Goal: Find specific page/section: Find specific page/section

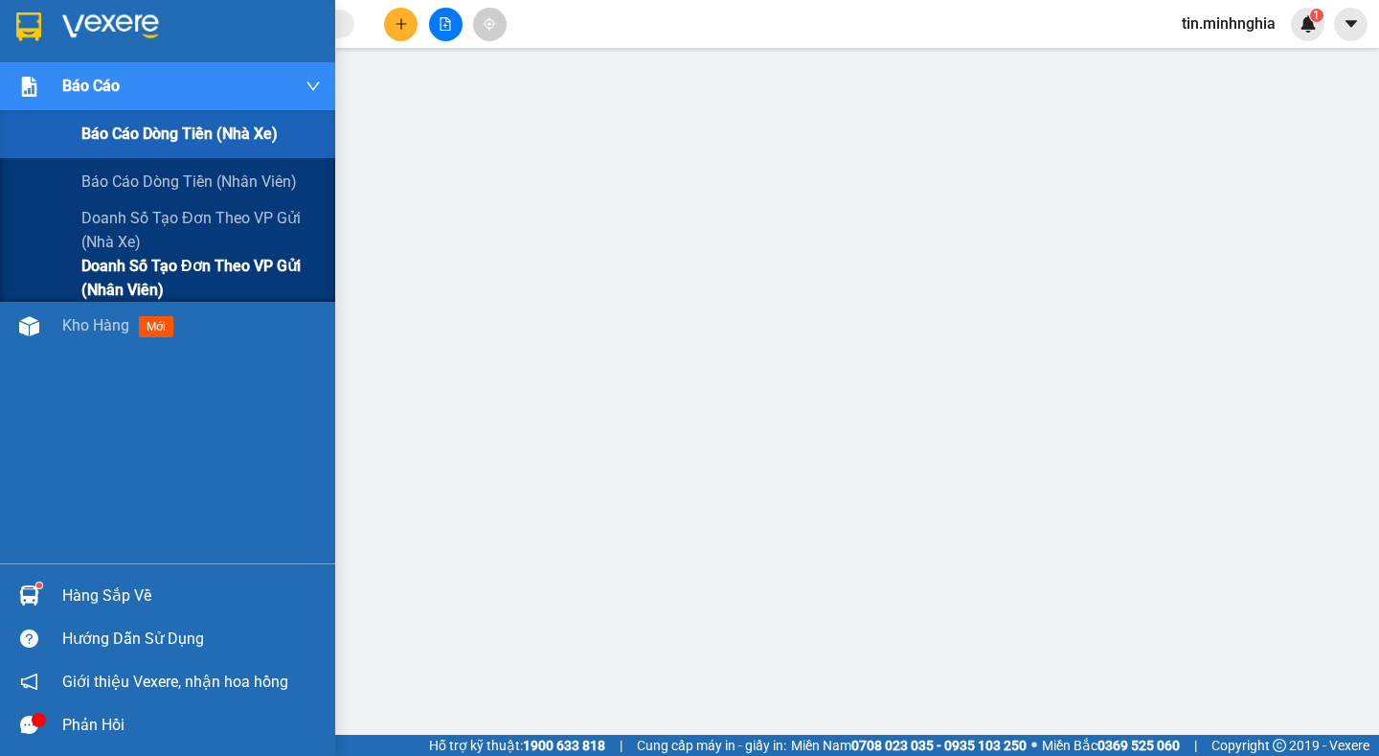
click at [196, 266] on span "Doanh số tạo đơn theo VP gửi (nhân viên)" at bounding box center [200, 278] width 239 height 48
click at [197, 262] on span "Doanh số tạo đơn theo VP gửi (nhân viên)" at bounding box center [200, 278] width 239 height 48
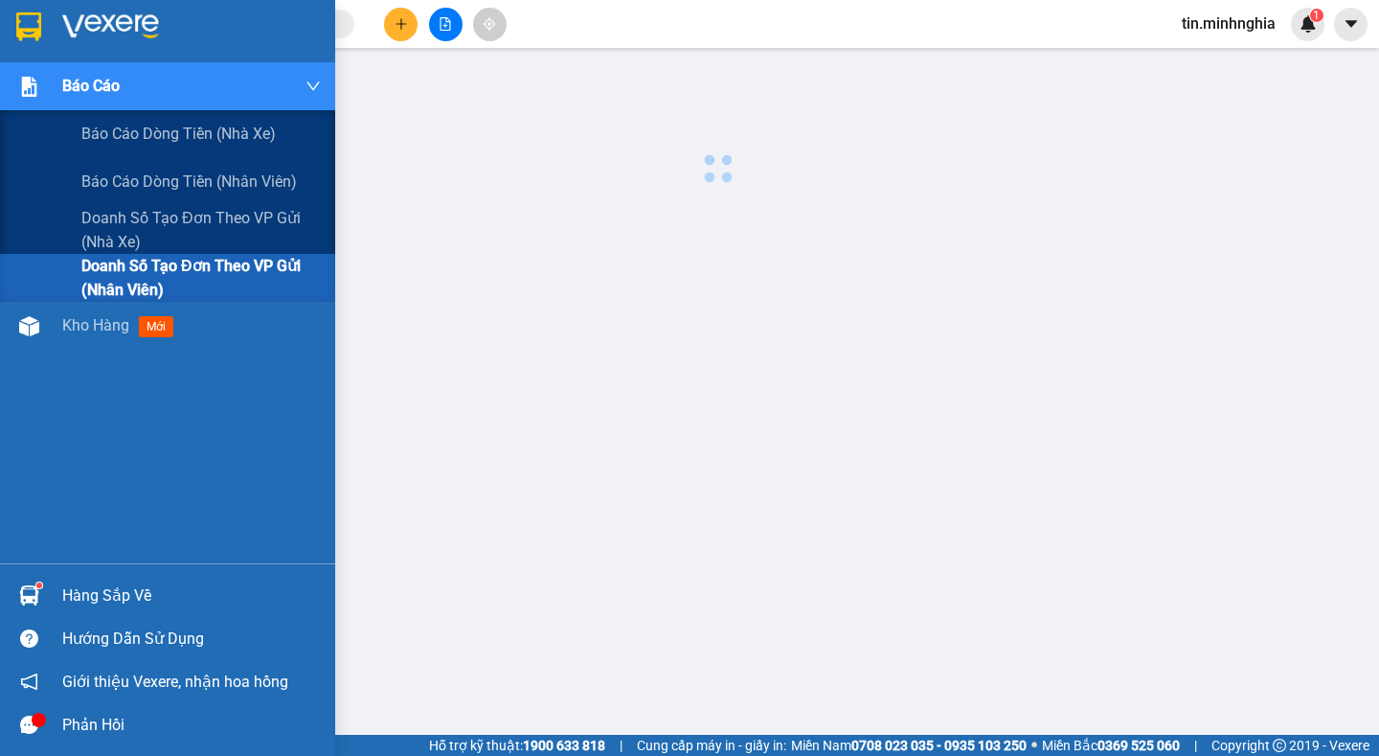
click at [199, 262] on span "Doanh số tạo đơn theo VP gửi (nhân viên)" at bounding box center [200, 278] width 239 height 48
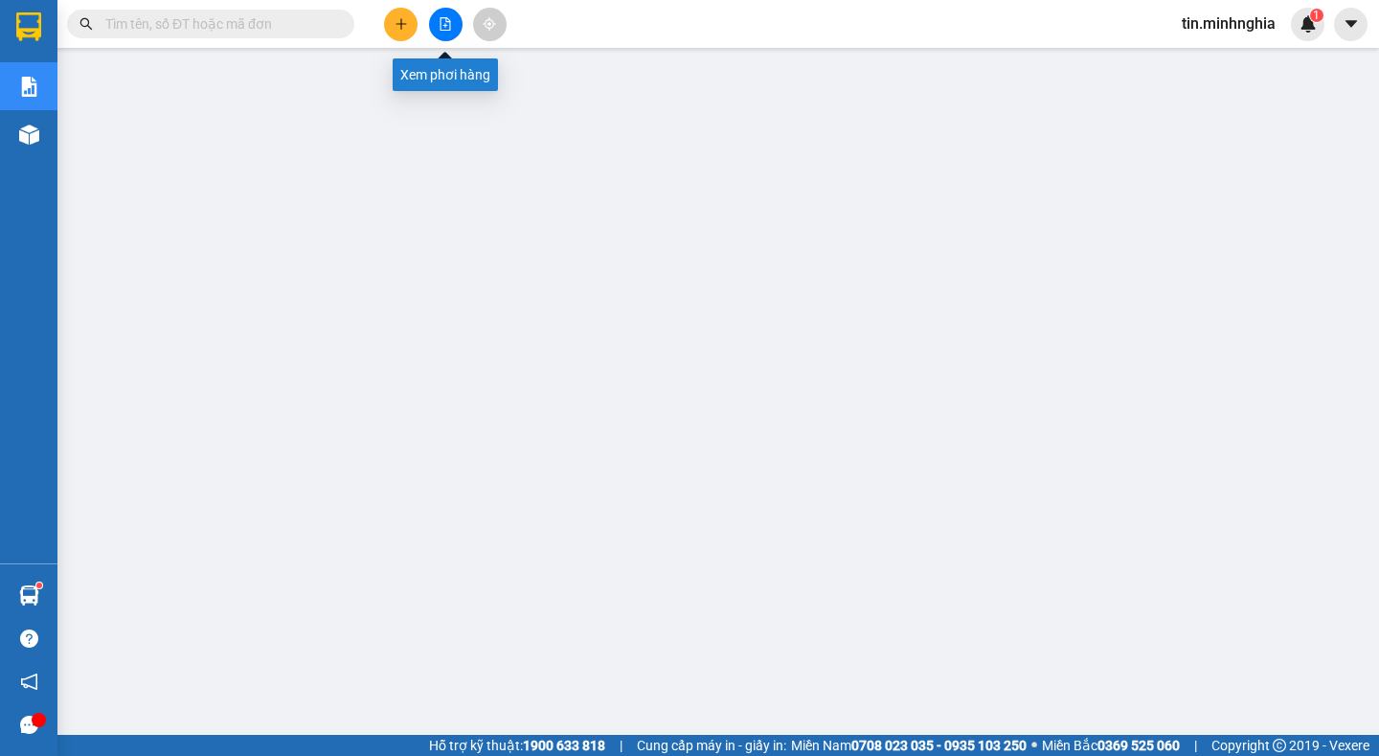
click at [436, 14] on button at bounding box center [446, 25] width 34 height 34
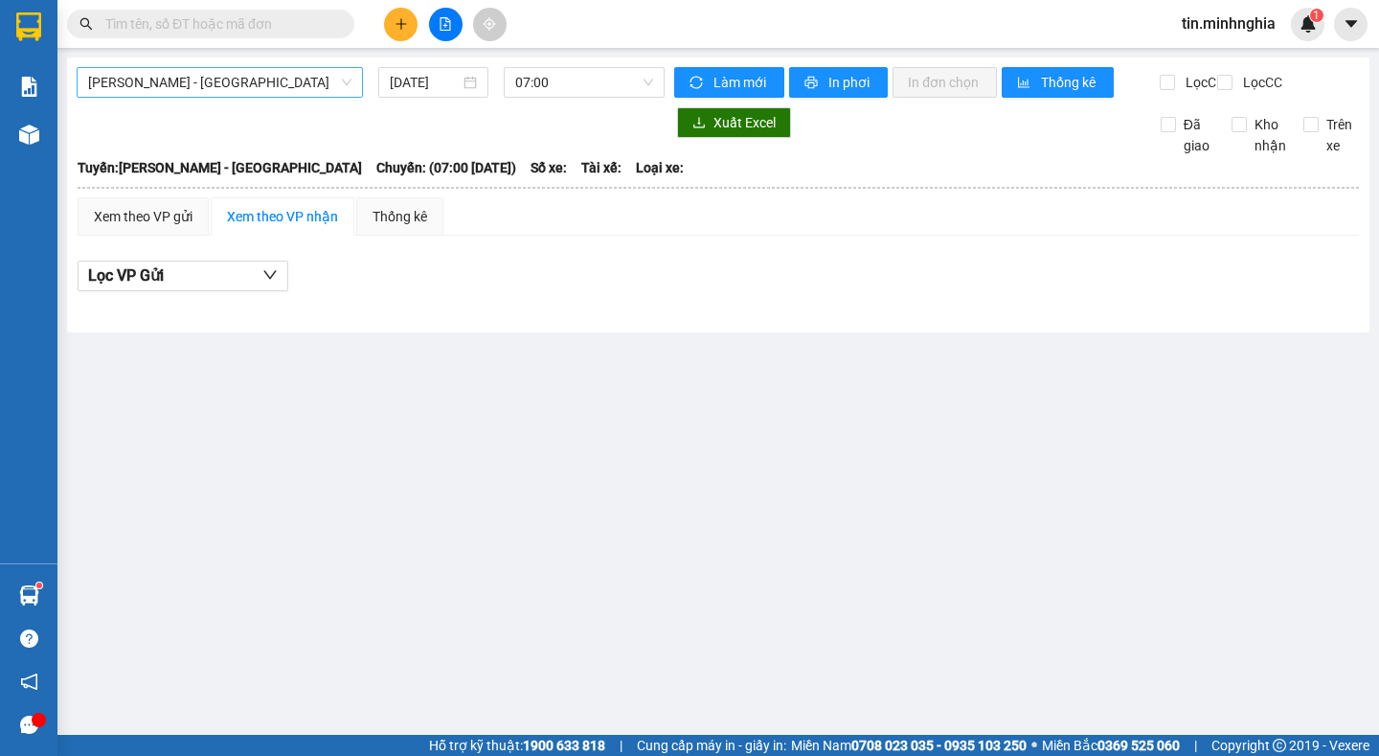
click at [171, 93] on span "[PERSON_NAME] - [GEOGRAPHIC_DATA]" at bounding box center [219, 82] width 263 height 29
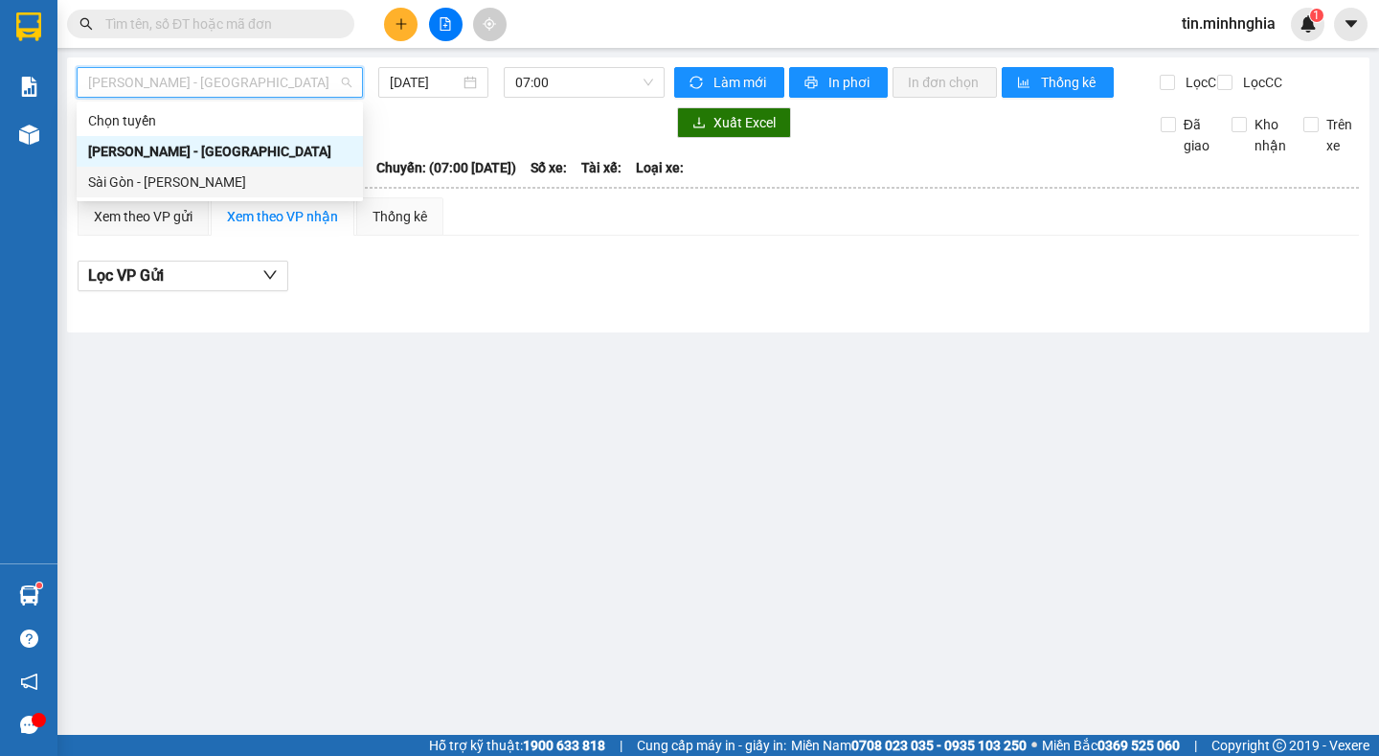
click at [222, 171] on div "Sài Gòn - [PERSON_NAME]" at bounding box center [219, 181] width 263 height 21
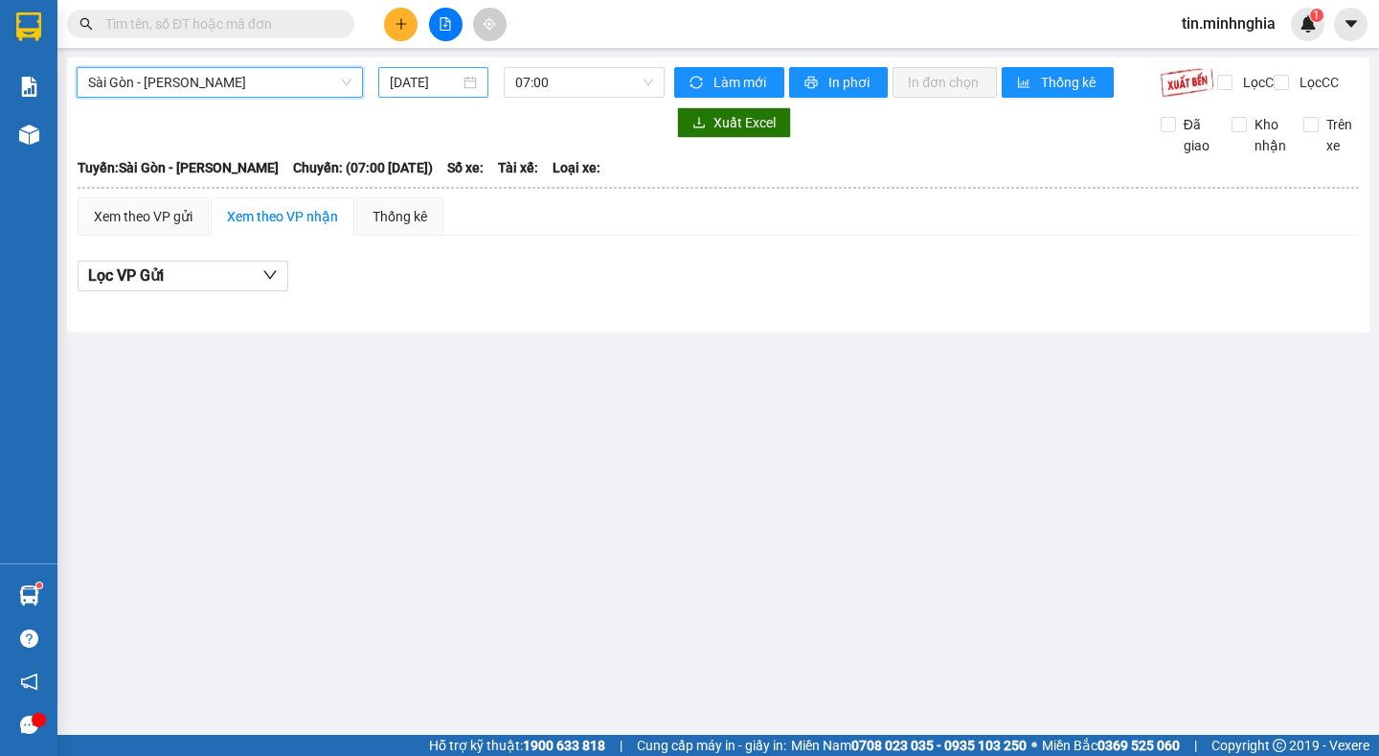
click at [441, 77] on input "[DATE]" at bounding box center [425, 82] width 70 height 21
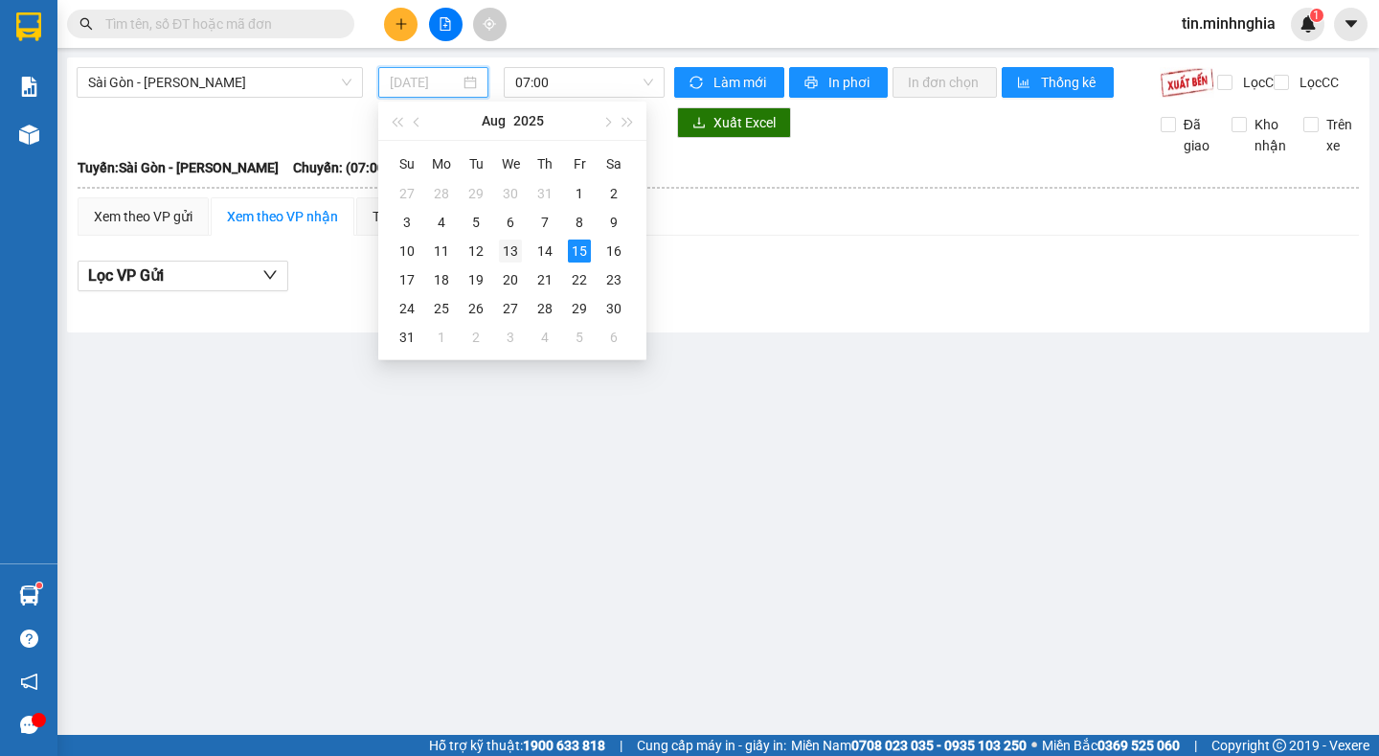
click at [501, 245] on div "13" at bounding box center [510, 250] width 23 height 23
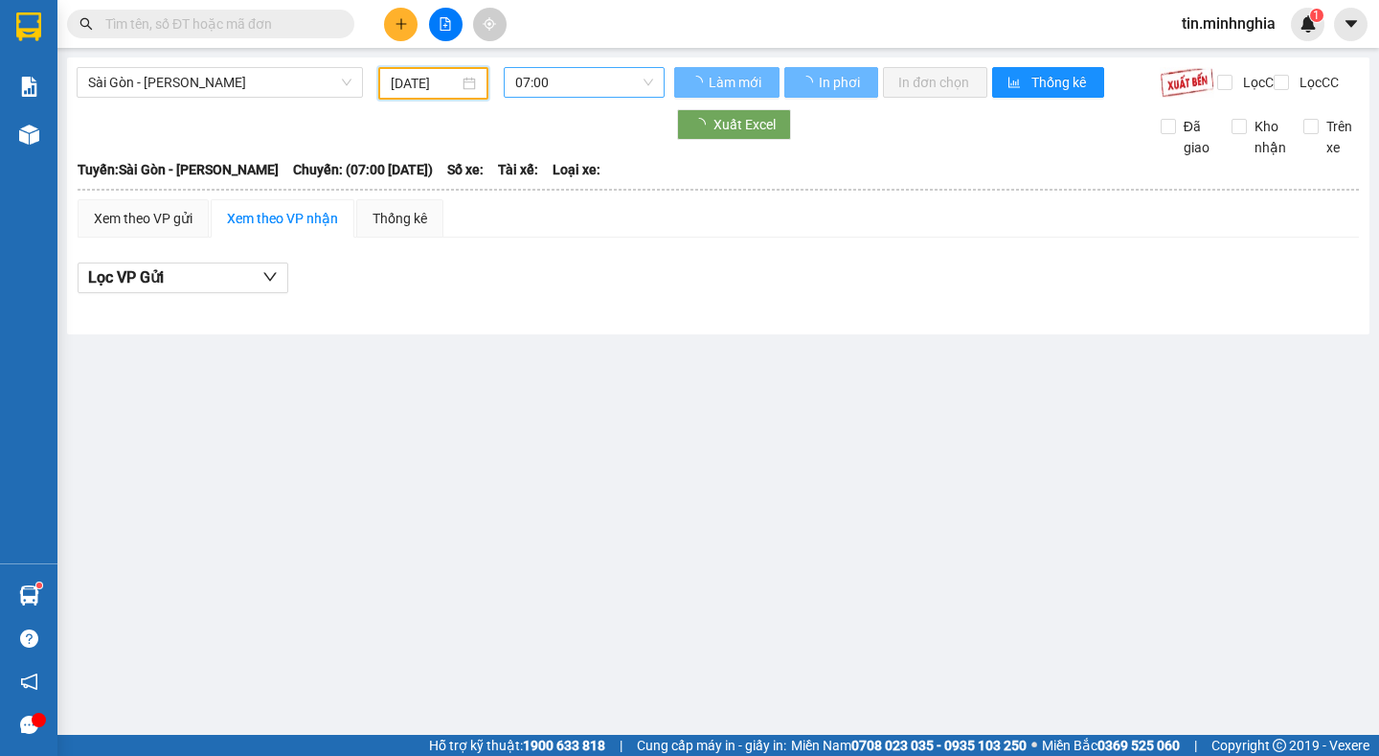
type input "[DATE]"
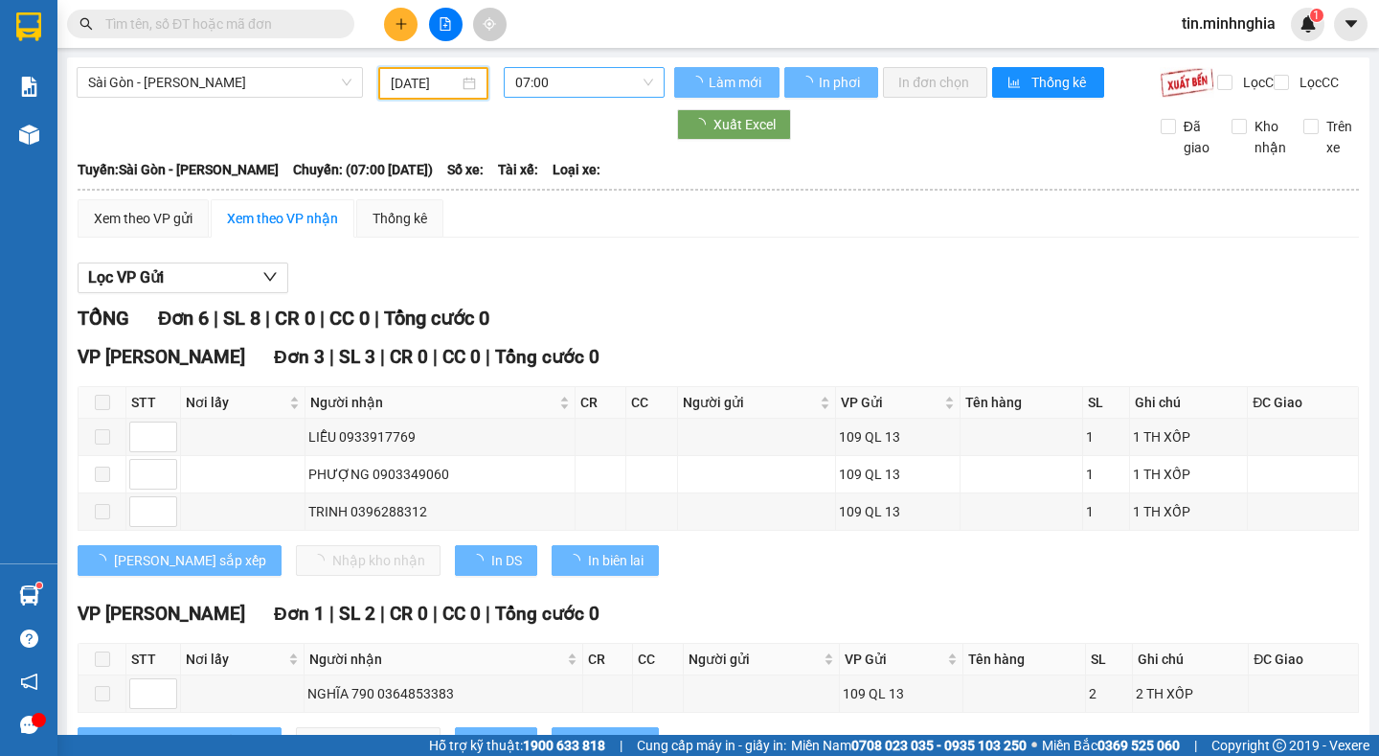
click at [574, 77] on span "07:00" at bounding box center [584, 82] width 138 height 29
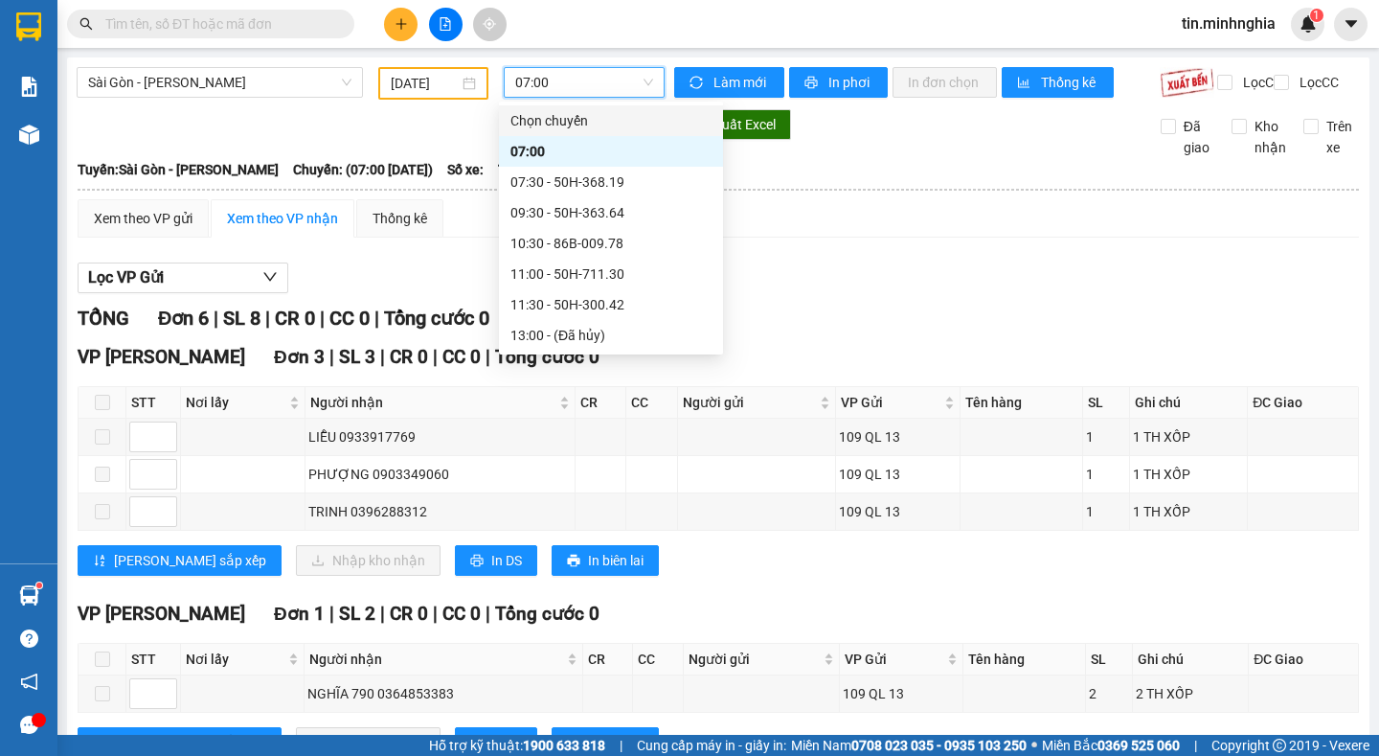
click at [547, 87] on span "07:00" at bounding box center [584, 82] width 138 height 29
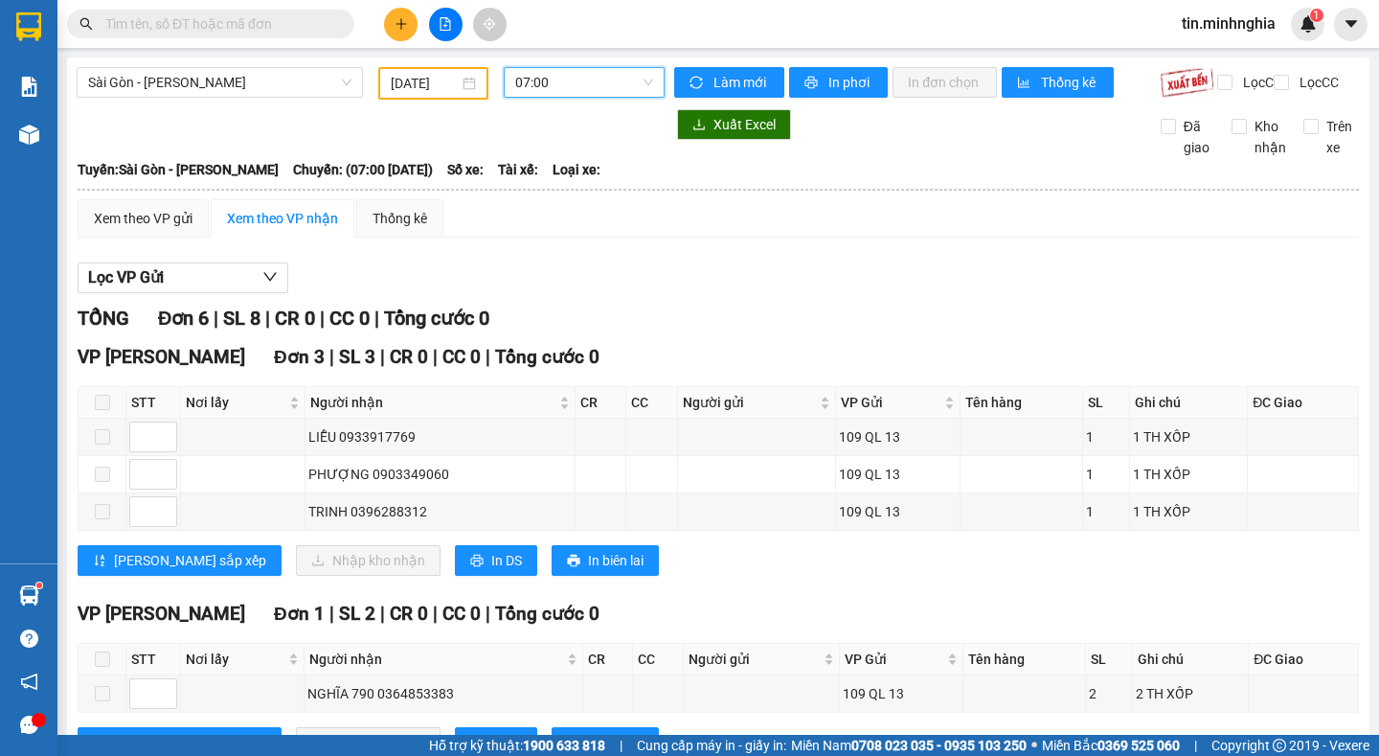
click at [567, 78] on span "07:00" at bounding box center [584, 82] width 138 height 29
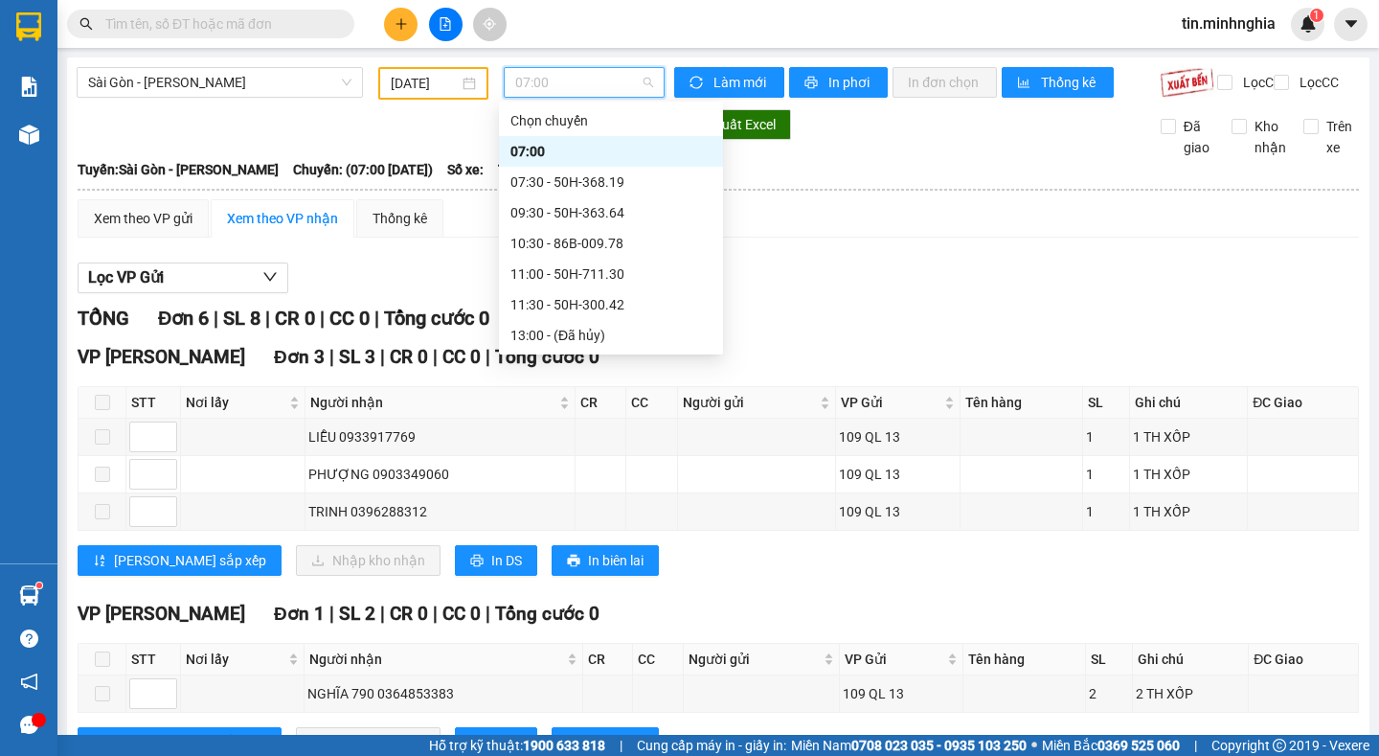
scroll to position [276, 0]
click at [603, 276] on div "21:00 - 86H-021.24" at bounding box center [610, 273] width 201 height 21
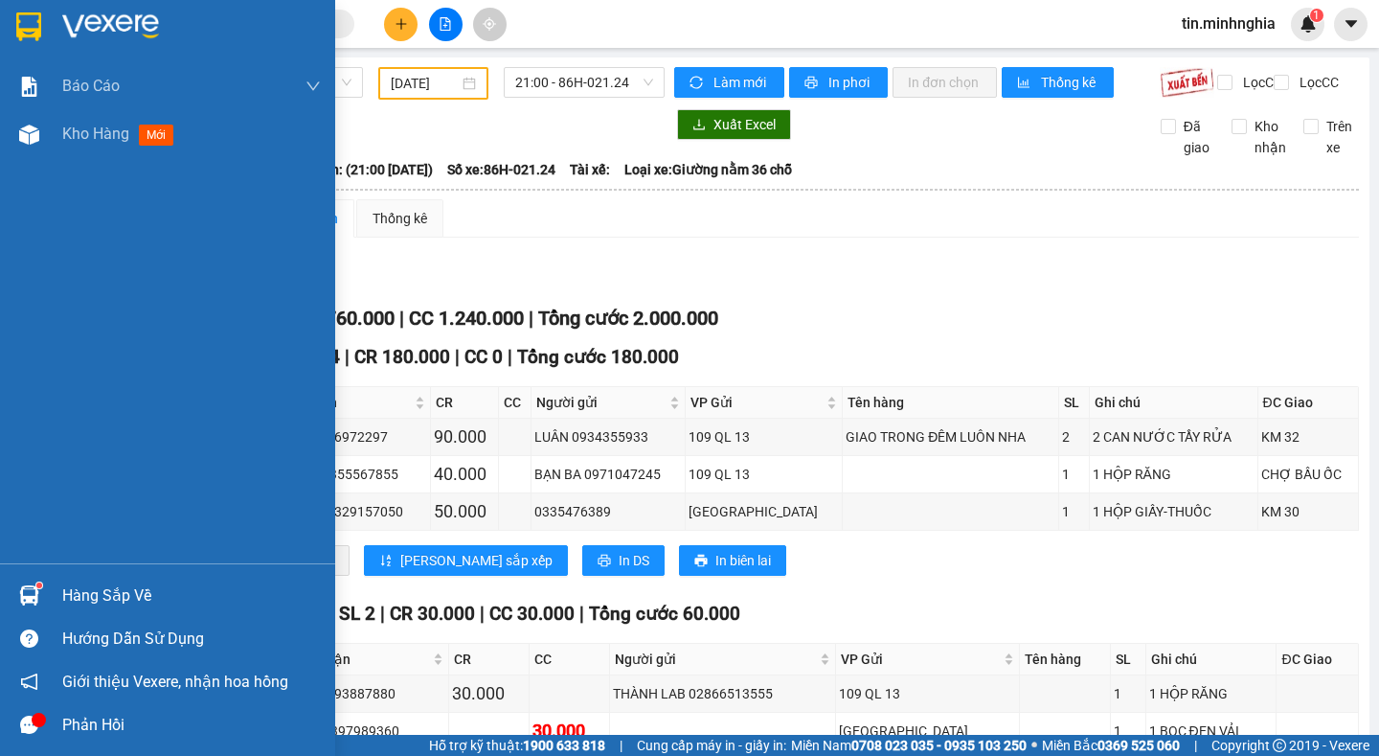
click at [198, 303] on div "Báo cáo Báo cáo dòng tiền (nhà xe) Báo cáo dòng tiền (nhân viên) Doanh số tạo đ…" at bounding box center [167, 312] width 335 height 501
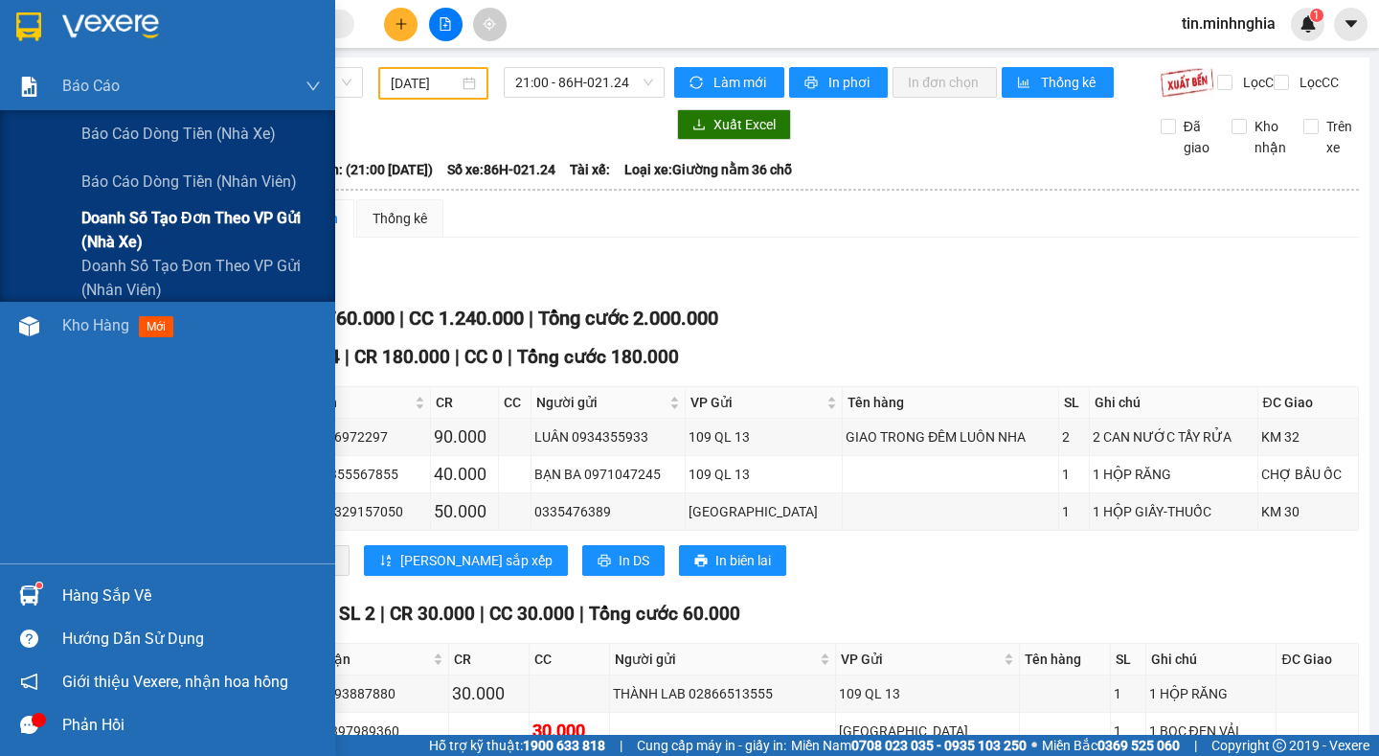
click at [260, 240] on span "Doanh số tạo đơn theo VP gửi (nhà xe)" at bounding box center [200, 230] width 239 height 48
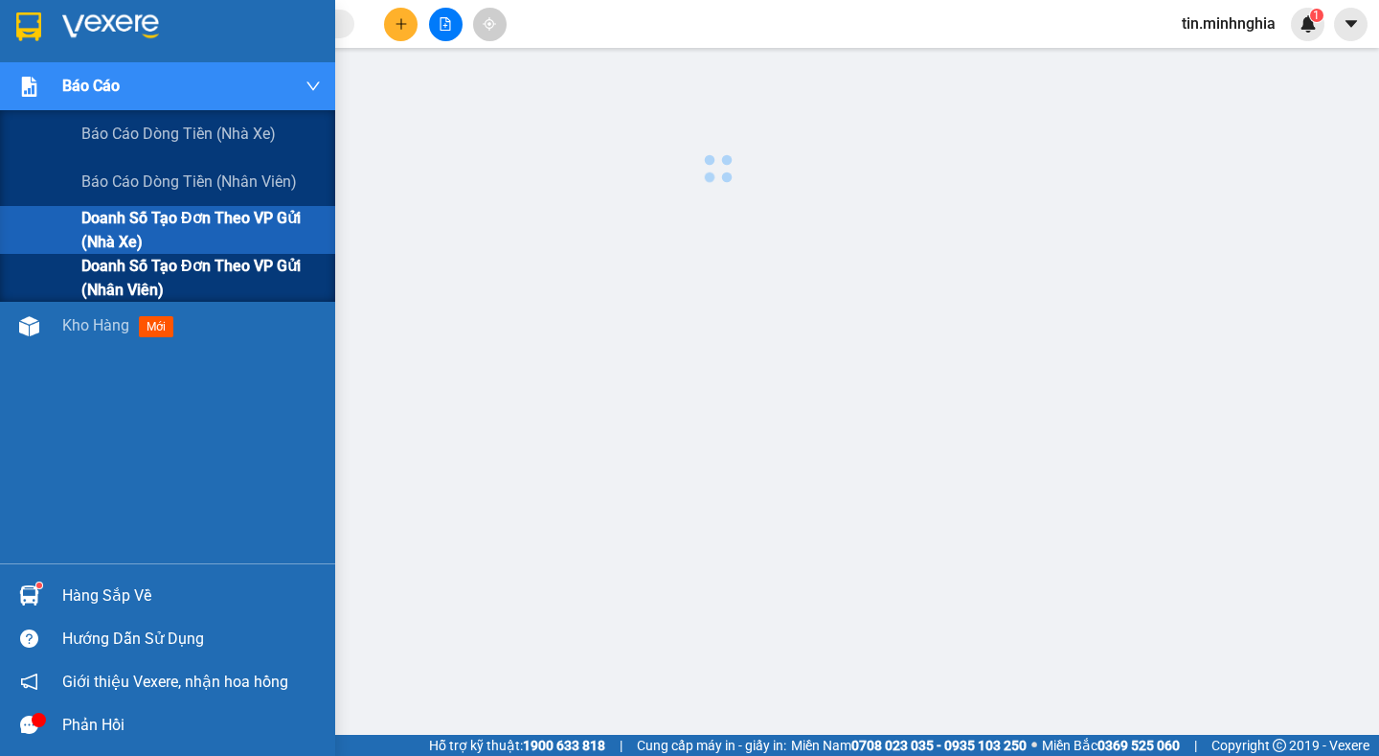
click at [264, 263] on span "Doanh số tạo đơn theo VP gửi (nhân viên)" at bounding box center [200, 278] width 239 height 48
click at [266, 263] on span "Doanh số tạo đơn theo VP gửi (nhân viên)" at bounding box center [200, 278] width 239 height 48
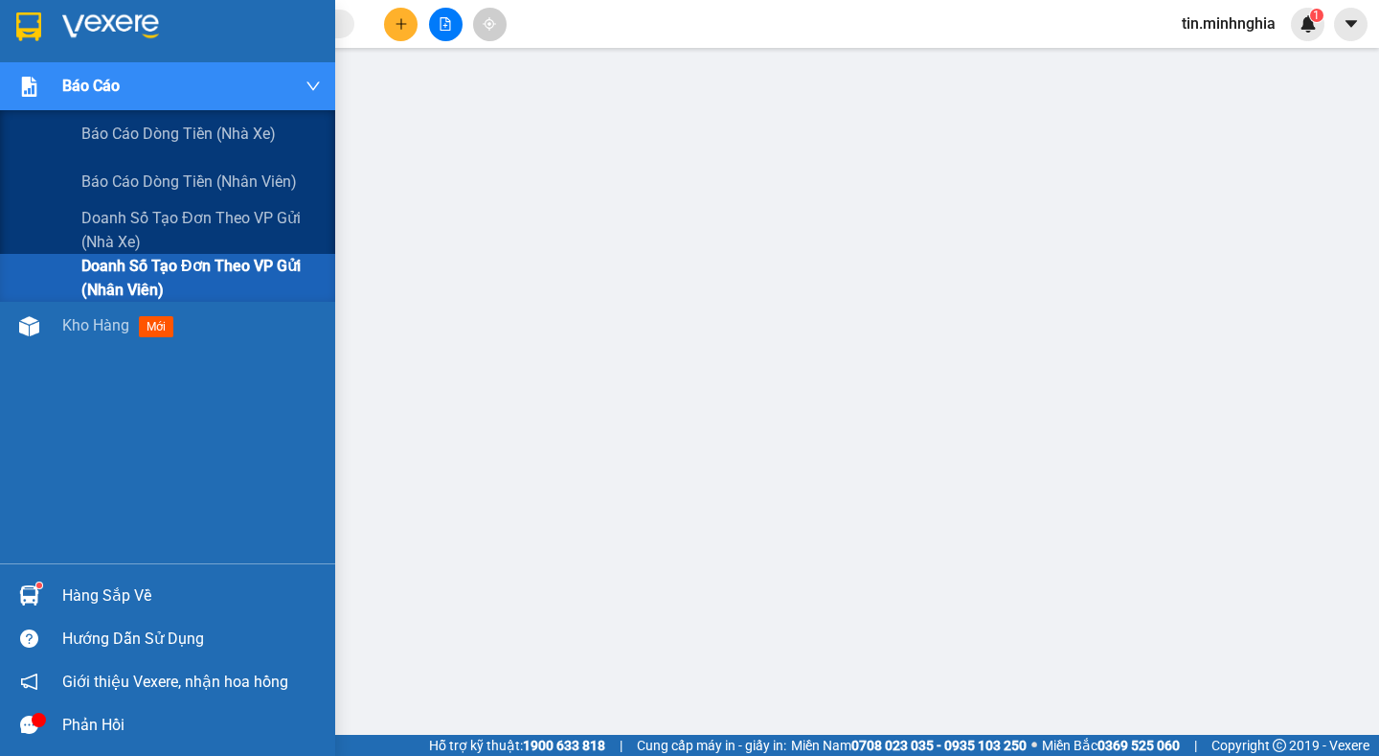
click at [192, 257] on span "Doanh số tạo đơn theo VP gửi (nhân viên)" at bounding box center [200, 278] width 239 height 48
click at [193, 257] on span "Doanh số tạo đơn theo VP gửi (nhân viên)" at bounding box center [200, 278] width 239 height 48
